Goal: Task Accomplishment & Management: Use online tool/utility

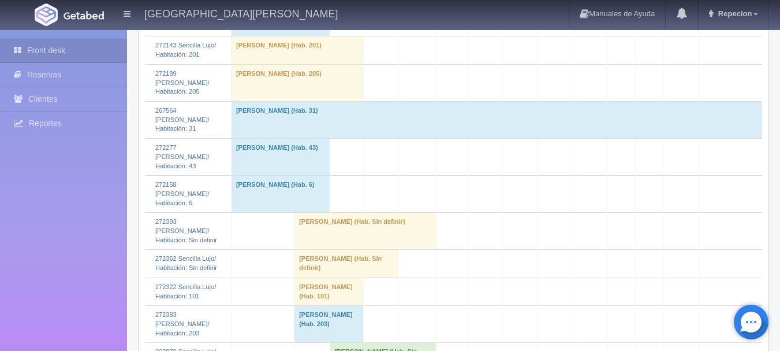
scroll to position [1098, 0]
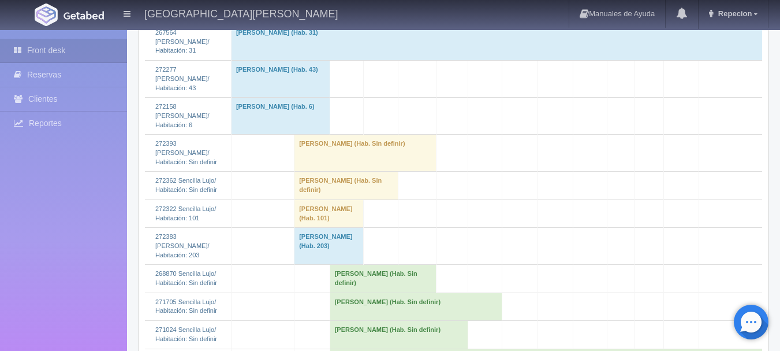
click at [334, 169] on td "[PERSON_NAME] (Hab. Sin definir)" at bounding box center [366, 153] width 142 height 37
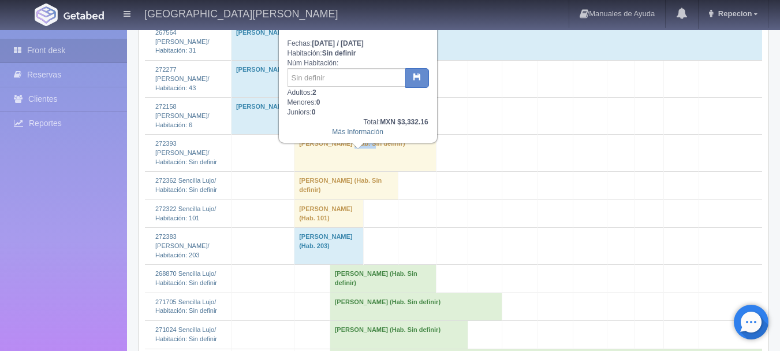
click at [334, 169] on td "[PERSON_NAME] (Hab. Sin definir)" at bounding box center [366, 153] width 142 height 37
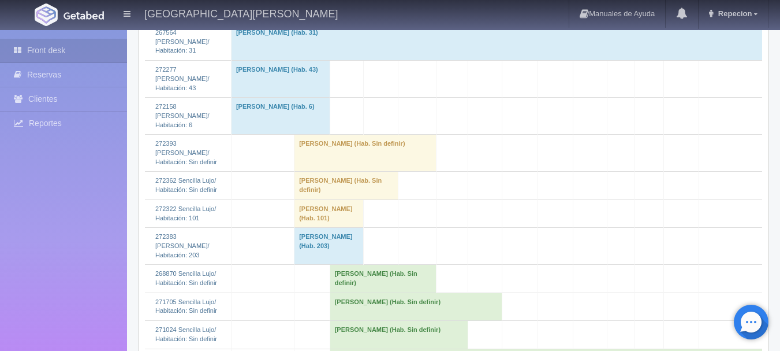
click at [375, 162] on td "[PERSON_NAME] (Hab. Sin definir)" at bounding box center [366, 153] width 142 height 37
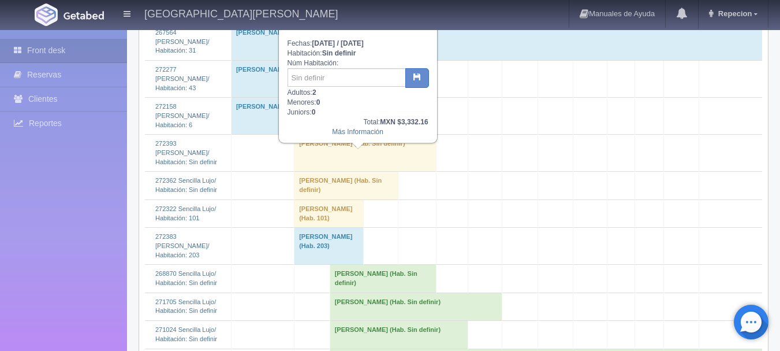
click at [371, 158] on td "[PERSON_NAME] (Hab. Sin definir)" at bounding box center [366, 153] width 142 height 37
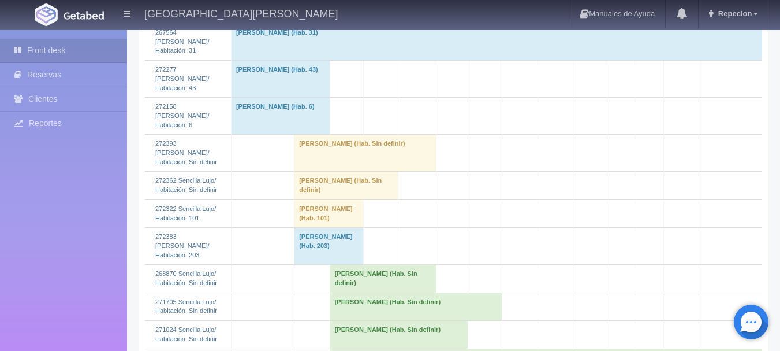
click at [371, 158] on td "[PERSON_NAME] (Hab. Sin definir)" at bounding box center [366, 153] width 142 height 37
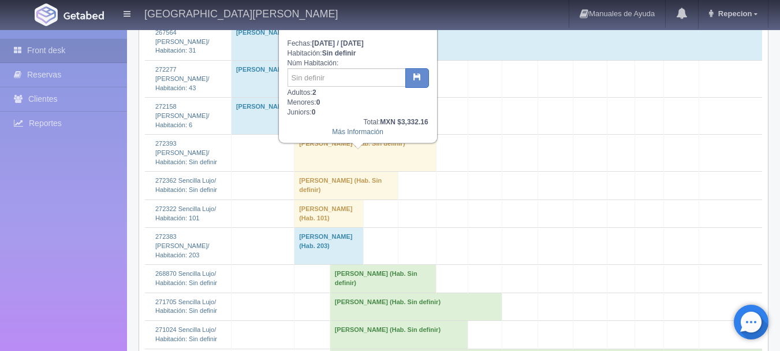
click at [418, 159] on td "[PERSON_NAME] (Hab. Sin definir)" at bounding box center [366, 153] width 142 height 37
click at [365, 136] on link "Más Información" at bounding box center [357, 132] width 51 height 8
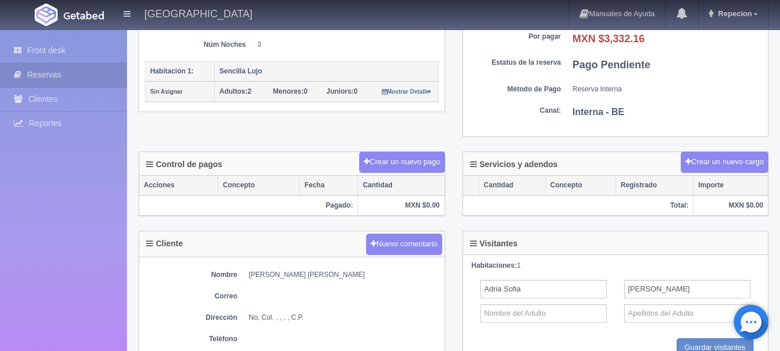
scroll to position [289, 0]
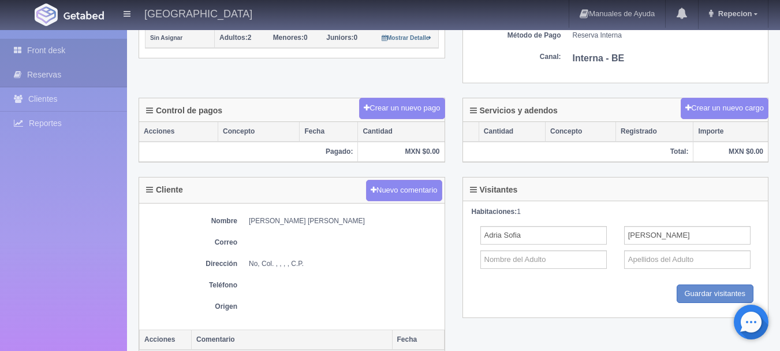
click at [53, 51] on link "Front desk" at bounding box center [63, 51] width 127 height 24
